Goal: Transaction & Acquisition: Purchase product/service

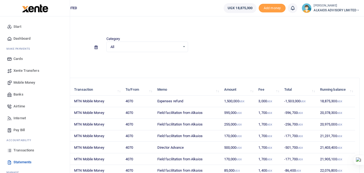
click at [23, 81] on span "Mobile Money" at bounding box center [24, 82] width 22 height 5
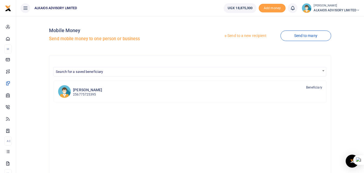
click at [19, 61] on div "Mobile Money Send mobile money to one person or business Send to a new recipien…" at bounding box center [190, 141] width 344 height 243
click at [232, 37] on link "Send to a new recipient" at bounding box center [245, 36] width 70 height 10
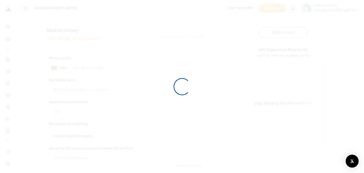
select select
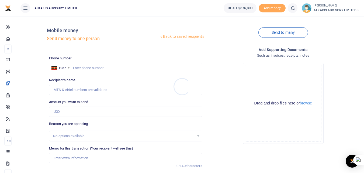
click at [89, 68] on div at bounding box center [182, 86] width 364 height 173
click at [95, 67] on input "text" at bounding box center [125, 68] width 153 height 10
type input "706489196"
type input "Musa Wamala"
type input "706489196"
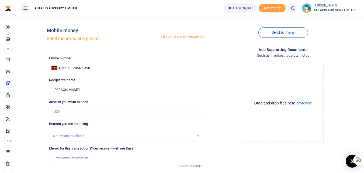
click at [86, 134] on div "No options available." at bounding box center [123, 135] width 141 height 5
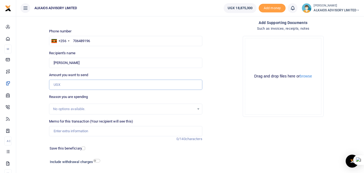
click at [93, 83] on input "Amount you want to send" at bounding box center [125, 85] width 153 height 10
type input "893,000"
click at [80, 105] on div "No options available." at bounding box center [125, 108] width 153 height 11
click at [77, 127] on input "Memo for this transaction (Your recipient will see this)" at bounding box center [125, 131] width 153 height 10
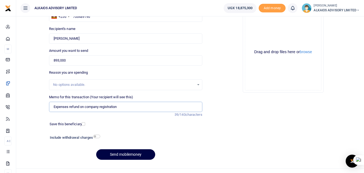
scroll to position [61, 0]
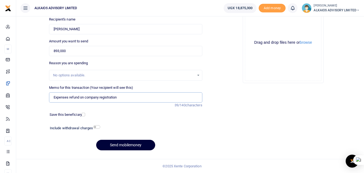
type input "Expenses refund on company registration"
click at [136, 146] on button "Send mobilemoney" at bounding box center [125, 145] width 59 height 11
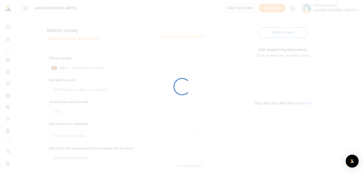
scroll to position [61, 0]
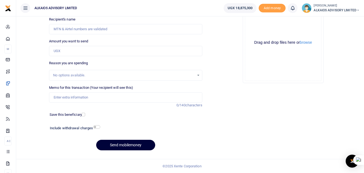
click at [132, 146] on button "Send mobilemoney" at bounding box center [125, 145] width 59 height 11
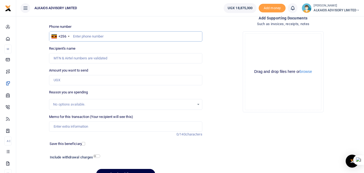
scroll to position [0, 0]
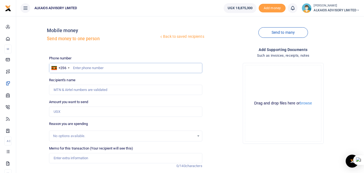
click at [80, 67] on input "text" at bounding box center [125, 68] width 153 height 10
type input "789925091"
type input "[PERSON_NAME]"
type input "789925091"
click at [72, 112] on input "Amount you want to send" at bounding box center [125, 111] width 153 height 10
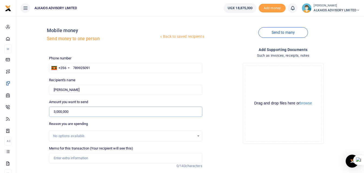
type input "3,000,000"
click at [72, 134] on div "No options available." at bounding box center [123, 135] width 141 height 5
click at [71, 156] on input "Memo for this transaction (Your recipient will see this)" at bounding box center [125, 158] width 153 height 10
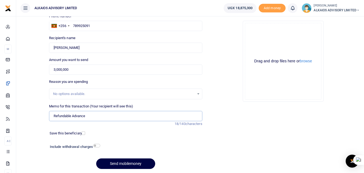
scroll to position [54, 0]
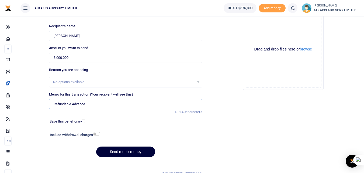
type input "Refundable Advance"
click at [122, 150] on button "Send mobilemoney" at bounding box center [125, 151] width 59 height 11
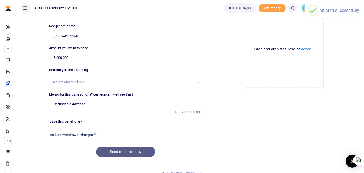
scroll to position [13, 0]
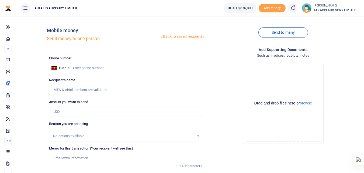
click at [87, 68] on input "text" at bounding box center [125, 68] width 153 height 10
type input "789925091"
type input "John Peter Kakuru"
type input "789925091"
click at [72, 110] on input "Amount you want to send" at bounding box center [125, 111] width 153 height 10
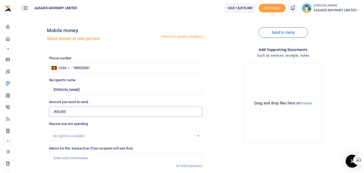
type input "300,000"
click at [74, 157] on input "Memo for this transaction (Your recipient will see this)" at bounding box center [125, 158] width 153 height 10
click at [66, 159] on input "Airtime refund" at bounding box center [125, 158] width 153 height 10
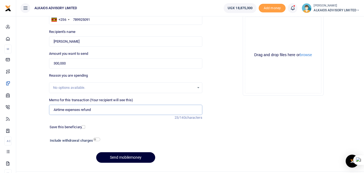
scroll to position [61, 0]
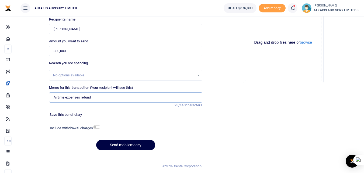
type input "Airtime expenses refund"
drag, startPoint x: 70, startPoint y: 52, endPoint x: 48, endPoint y: 49, distance: 21.8
click at [48, 49] on div "Amount you want to send 300,000 Amount is required." at bounding box center [125, 48] width 157 height 18
type input "270,000"
click at [131, 144] on button "Send mobilemoney" at bounding box center [125, 145] width 59 height 11
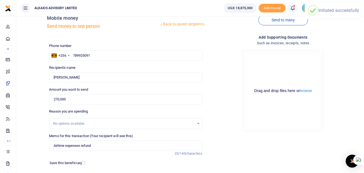
scroll to position [0, 0]
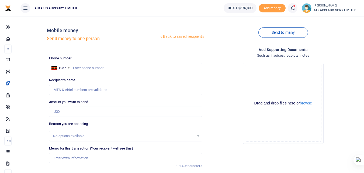
click at [92, 68] on input "text" at bounding box center [125, 68] width 153 height 10
type input "782222929"
type input "[PERSON_NAME]"
type input "782222929"
click at [67, 110] on input "Amount you want to send" at bounding box center [125, 111] width 153 height 10
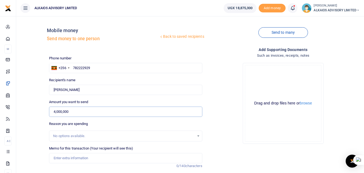
type input "4,000,000"
click at [74, 155] on input "Memo for this transaction (Your recipient will see this)" at bounding box center [125, 158] width 153 height 10
type input "Refundable Advance"
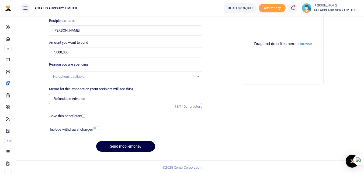
scroll to position [61, 0]
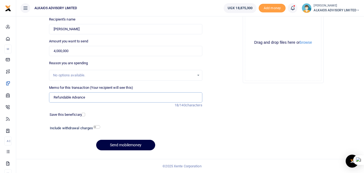
click at [88, 98] on input "Refundable Advance" at bounding box center [125, 97] width 153 height 10
click at [74, 49] on input "4,000,000" at bounding box center [125, 51] width 153 height 10
click at [89, 97] on input "Refundable Advance" at bounding box center [125, 97] width 153 height 10
click at [144, 145] on button "Send mobilemoney" at bounding box center [125, 145] width 59 height 11
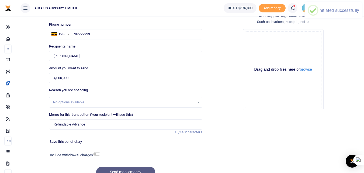
scroll to position [12, 0]
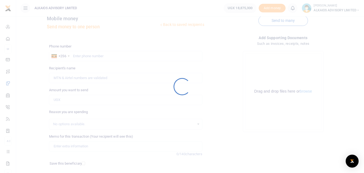
scroll to position [12, 0]
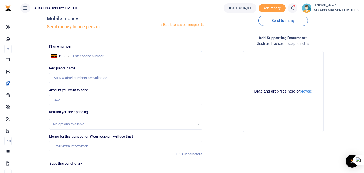
click at [91, 58] on input "text" at bounding box center [125, 56] width 153 height 10
type input "1"
click at [91, 58] on input "text" at bounding box center [125, 56] width 153 height 10
click at [90, 56] on input "text" at bounding box center [125, 56] width 153 height 10
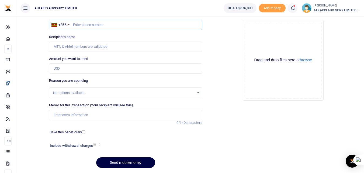
scroll to position [34, 0]
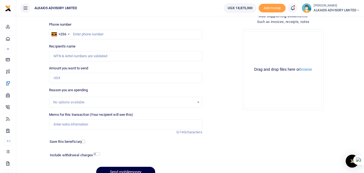
click at [292, 10] on icon at bounding box center [292, 8] width 5 height 6
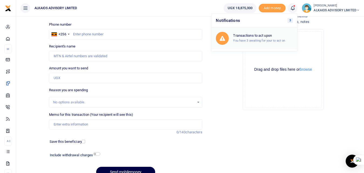
click at [259, 37] on h6 "Transactions to act upon" at bounding box center [263, 35] width 60 height 4
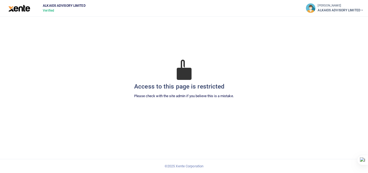
click at [16, 10] on img at bounding box center [19, 8] width 22 height 7
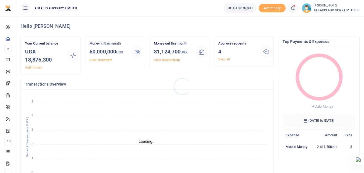
scroll to position [4, 4]
click at [226, 58] on link "View all" at bounding box center [224, 59] width 12 height 4
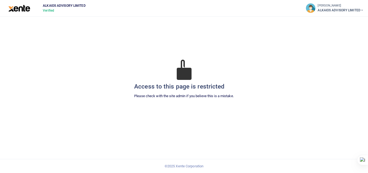
click at [21, 9] on img at bounding box center [19, 8] width 22 height 7
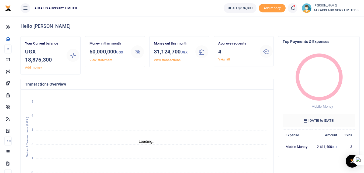
scroll to position [4, 4]
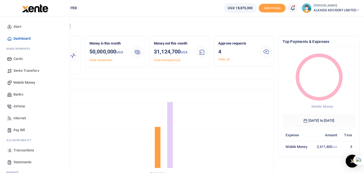
click at [19, 82] on span "Mobile Money" at bounding box center [24, 82] width 22 height 5
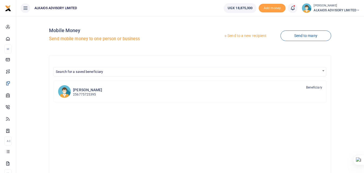
click at [241, 36] on link "Send to a new recipient" at bounding box center [245, 36] width 70 height 10
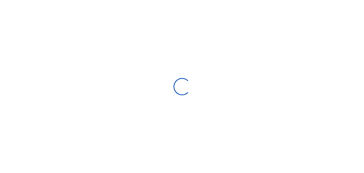
select select
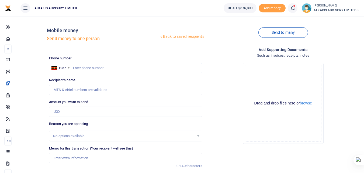
click at [99, 68] on input "text" at bounding box center [125, 68] width 153 height 10
type input "789954585"
type input "[PERSON_NAME]"
type input "789954585"
click at [69, 114] on input "Amount you want to send" at bounding box center [125, 111] width 153 height 10
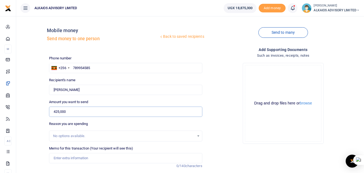
type input "425,000"
click at [72, 156] on input "Memo for this transaction (Your recipient will see this)" at bounding box center [125, 158] width 153 height 10
type input "Field facilitation from Alkaios"
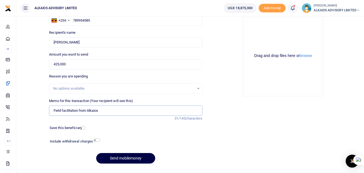
scroll to position [49, 0]
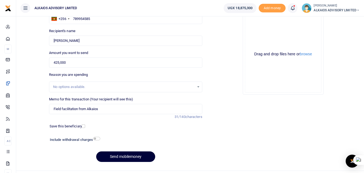
click at [134, 159] on button "Send mobilemoney" at bounding box center [125, 156] width 59 height 11
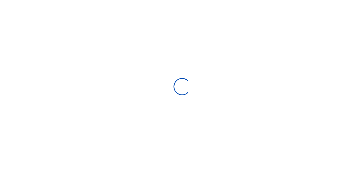
select select
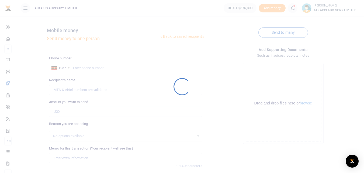
click at [364, 19] on html "Start Dashboard M ake Payments Cards Xente Transfers Mobile Money Banks Airtime…" at bounding box center [182, 116] width 364 height 233
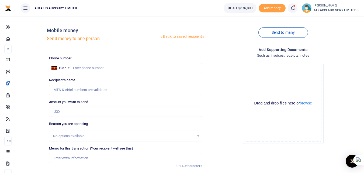
click at [80, 70] on input "text" at bounding box center [125, 68] width 153 height 10
type input "7"
type input "780408817"
type input "Bernadette Akoth"
type input "780408817"
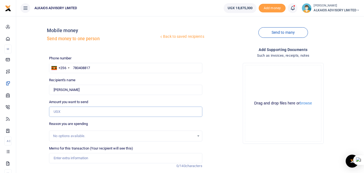
click at [67, 112] on input "Amount you want to send" at bounding box center [125, 111] width 153 height 10
click at [68, 111] on input "Amount you want to send" at bounding box center [125, 111] width 153 height 10
type input "255,000"
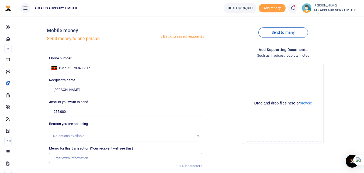
click at [65, 158] on input "Memo for this transaction (Your recipient will see this)" at bounding box center [125, 158] width 153 height 10
type input "Field facilitation from Alkaios"
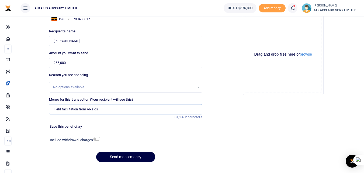
scroll to position [51, 0]
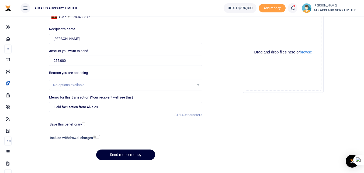
click at [134, 154] on button "Send mobilemoney" at bounding box center [125, 154] width 59 height 11
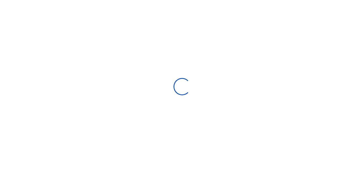
scroll to position [51, 0]
select select
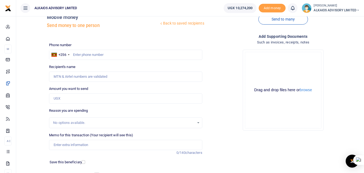
scroll to position [0, 0]
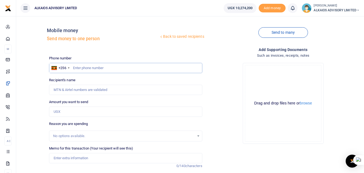
click at [104, 66] on input "text" at bounding box center [125, 68] width 153 height 10
click at [87, 70] on input "text" at bounding box center [125, 68] width 153 height 10
